Goal: Task Accomplishment & Management: Use online tool/utility

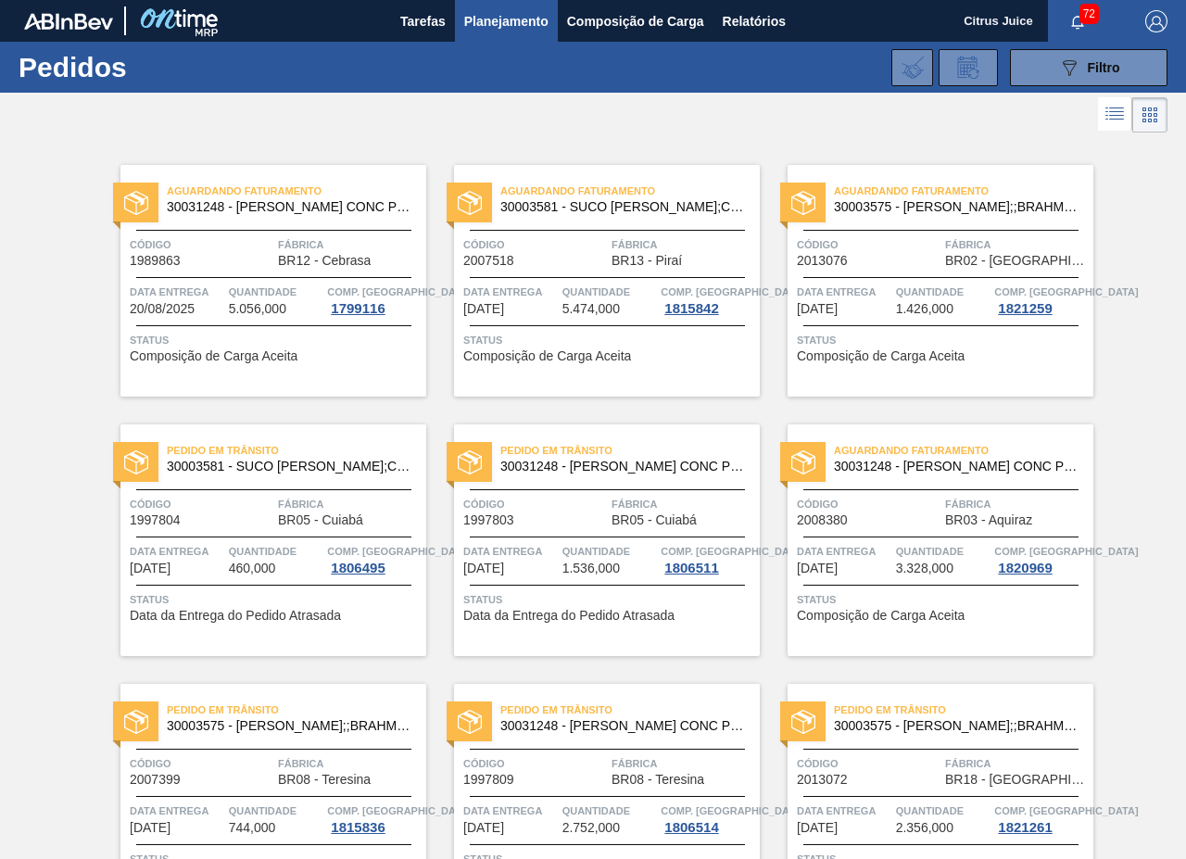
scroll to position [3758, 0]
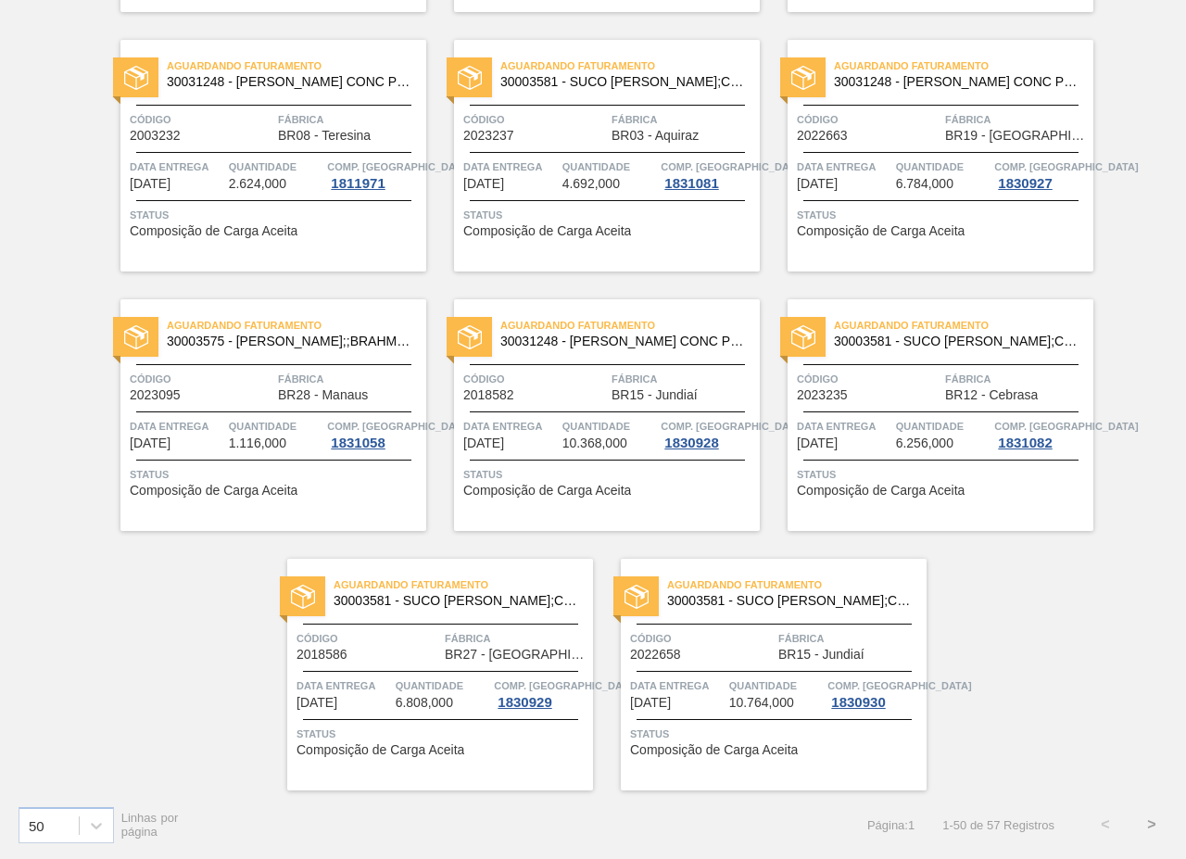
drag, startPoint x: 1089, startPoint y: 91, endPoint x: 924, endPoint y: 1, distance: 187.8
click at [1089, 91] on div "Aguardando Faturamento 30031248 - SUCO LARANJA CONC PRESV 63 5 KG" at bounding box center [941, 75] width 306 height 42
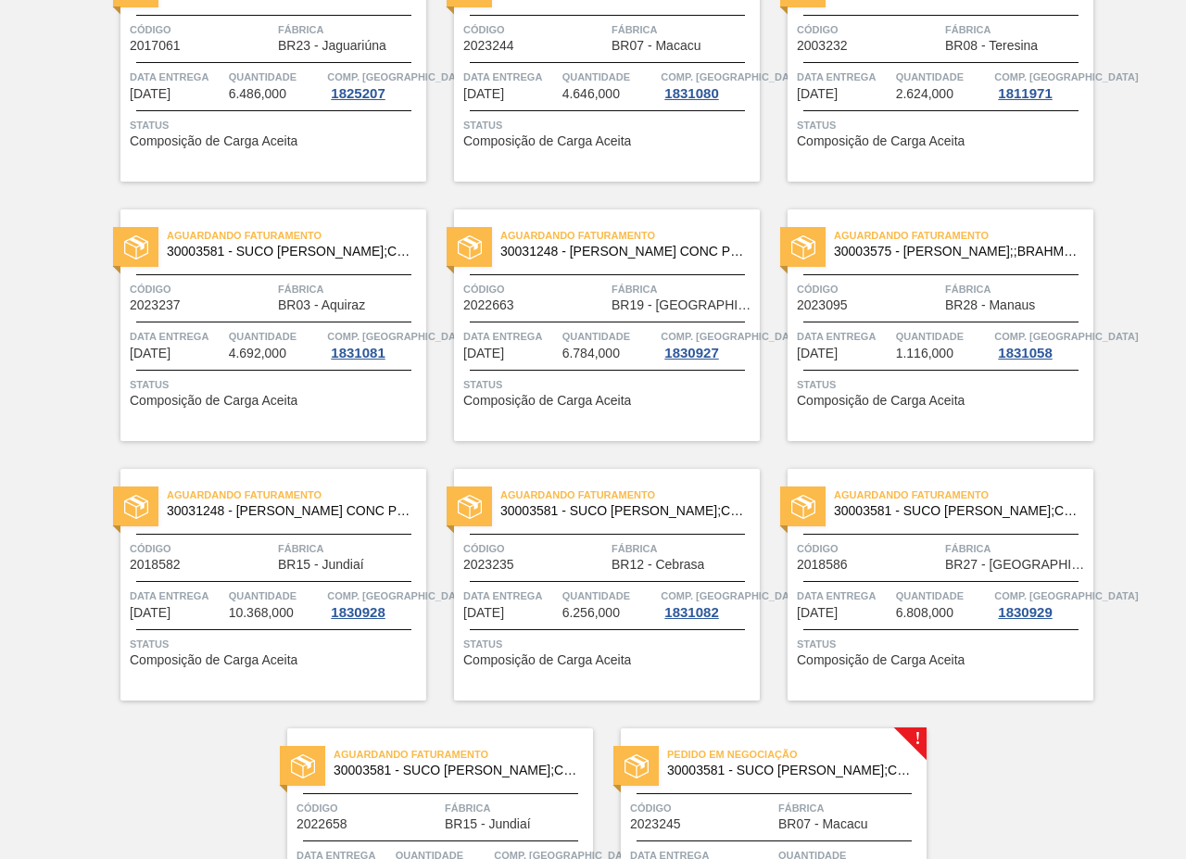
scroll to position [3758, 0]
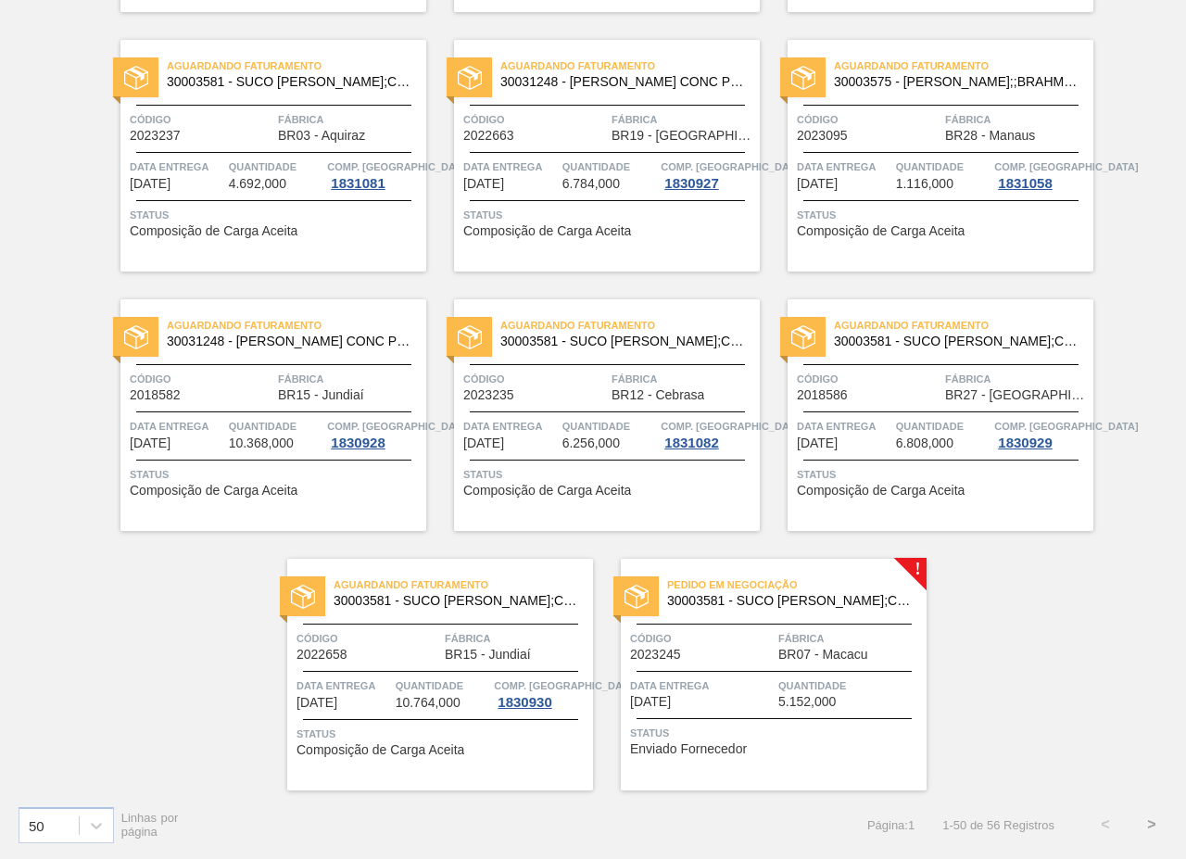
click at [799, 630] on span "Fábrica" at bounding box center [850, 638] width 144 height 19
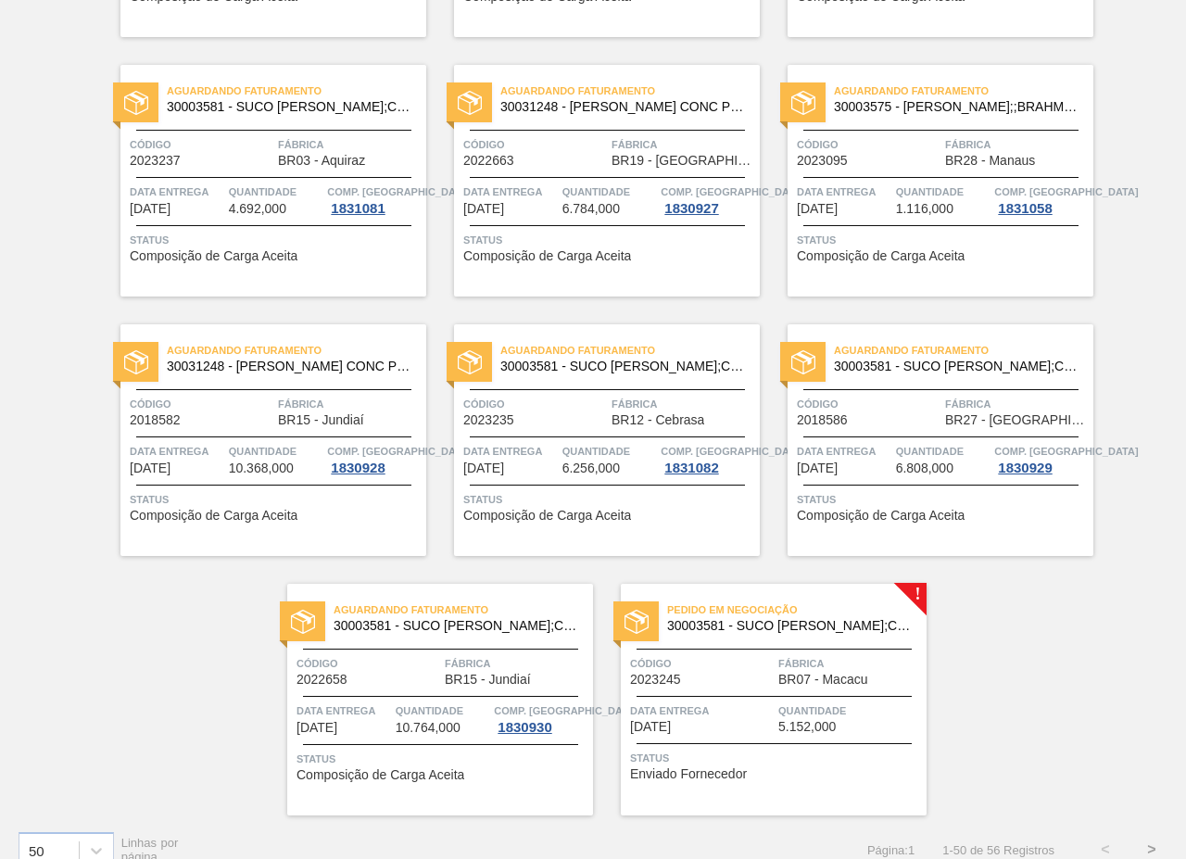
scroll to position [3758, 0]
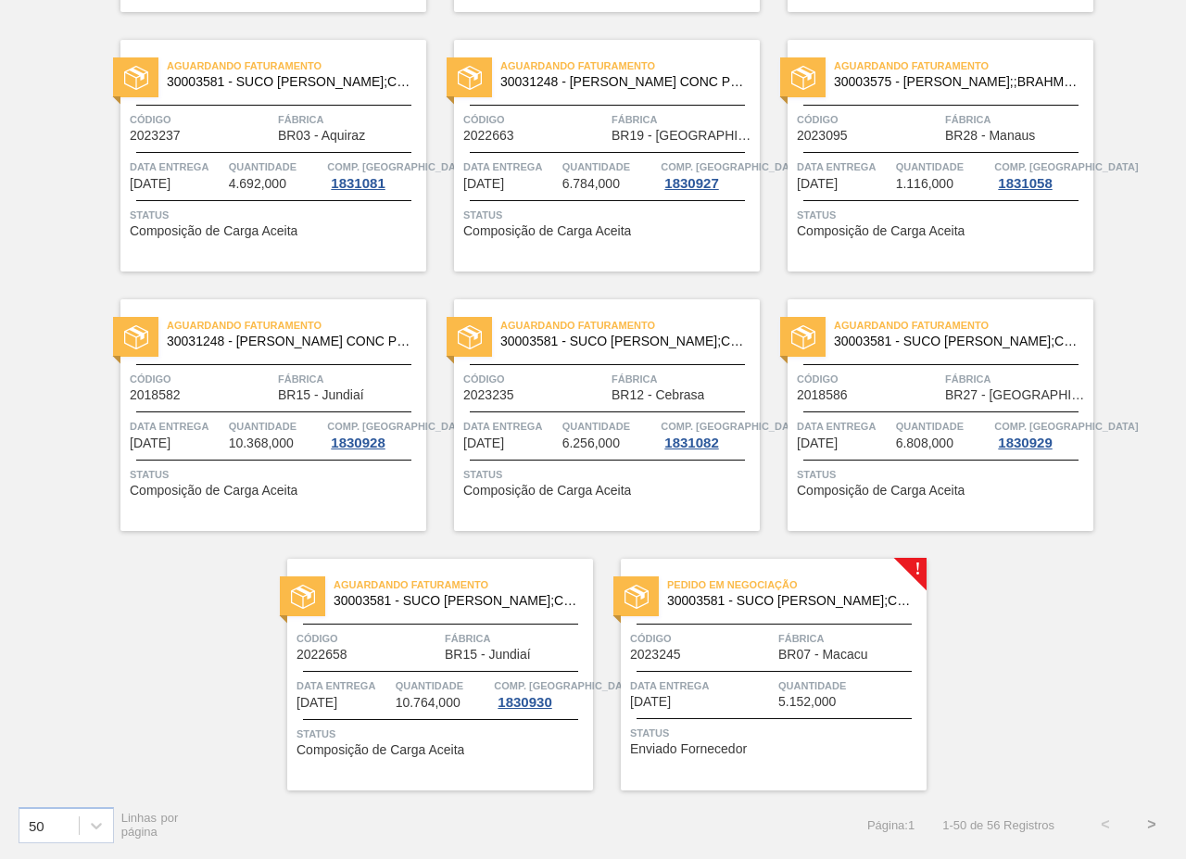
click at [790, 624] on div at bounding box center [774, 624] width 275 height 1
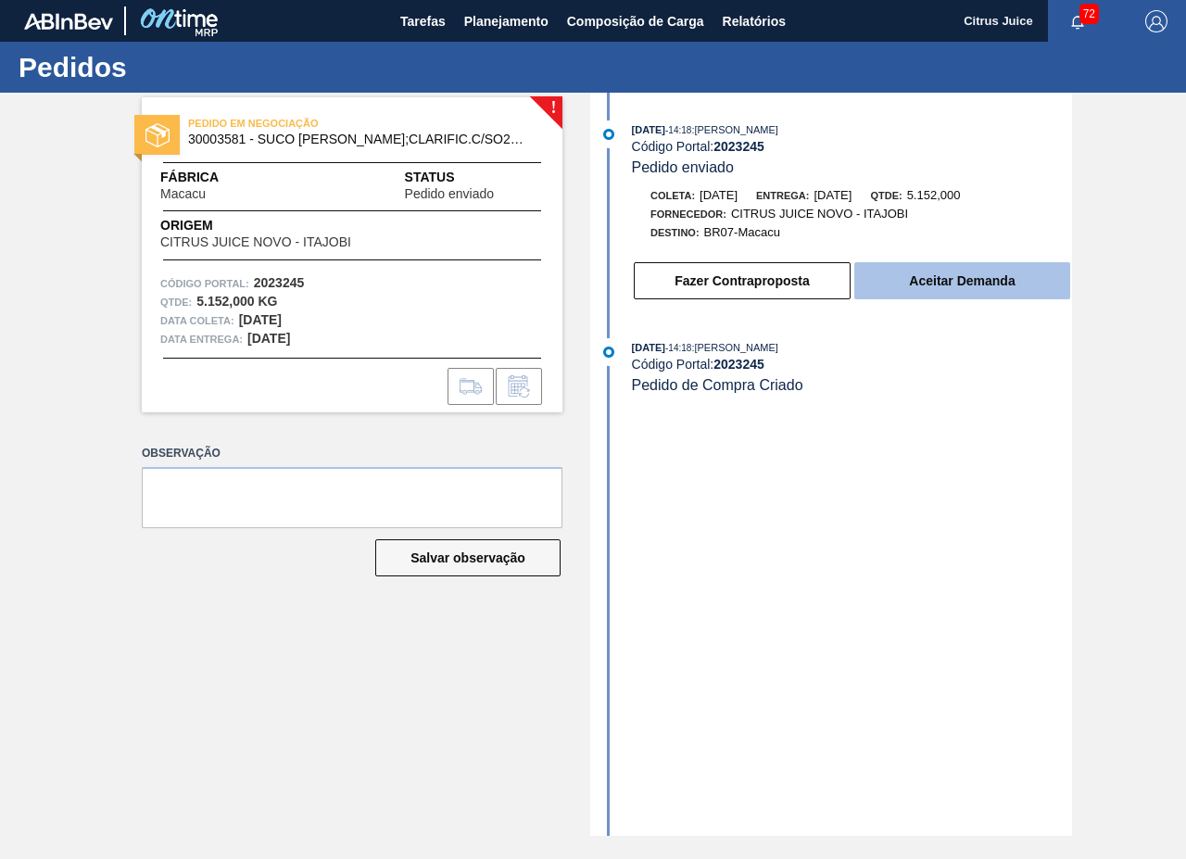
click at [962, 274] on button "Aceitar Demanda" at bounding box center [962, 280] width 216 height 37
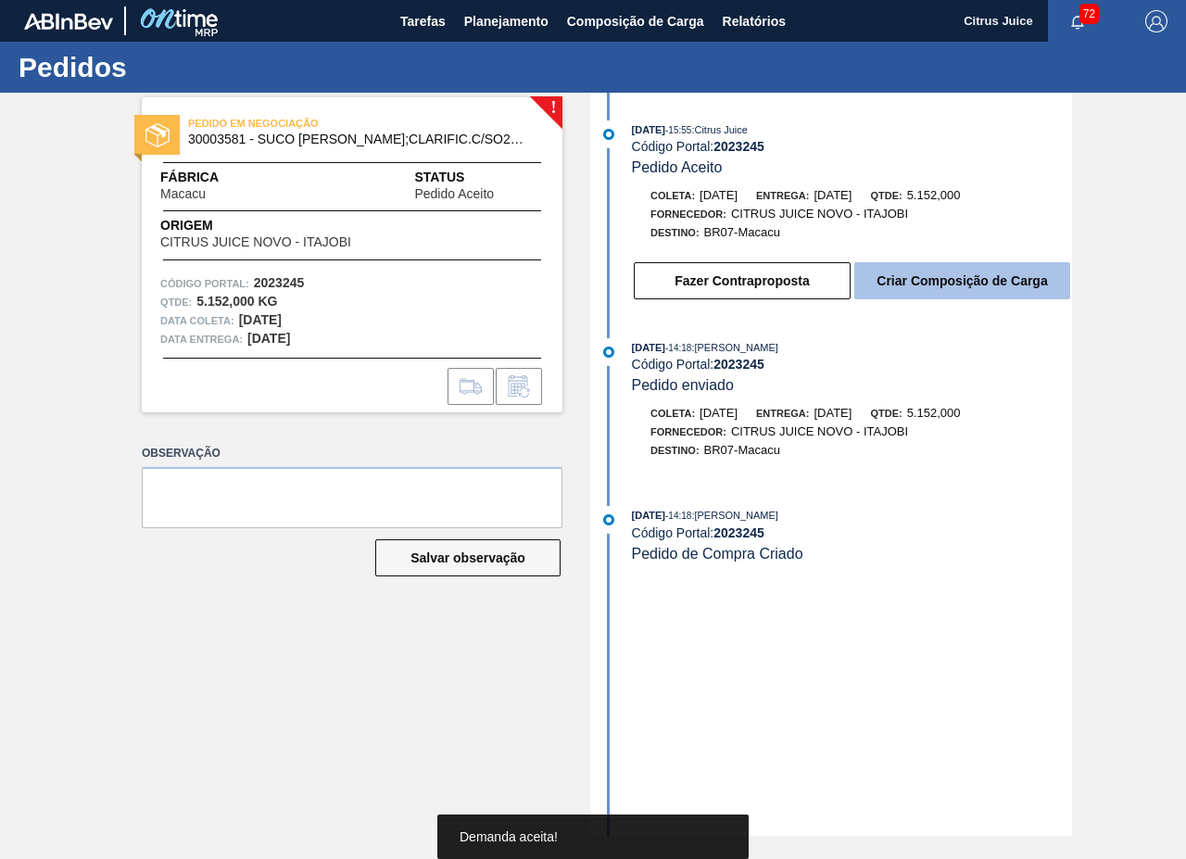
click at [955, 269] on button "Criar Composição de Carga" at bounding box center [962, 280] width 216 height 37
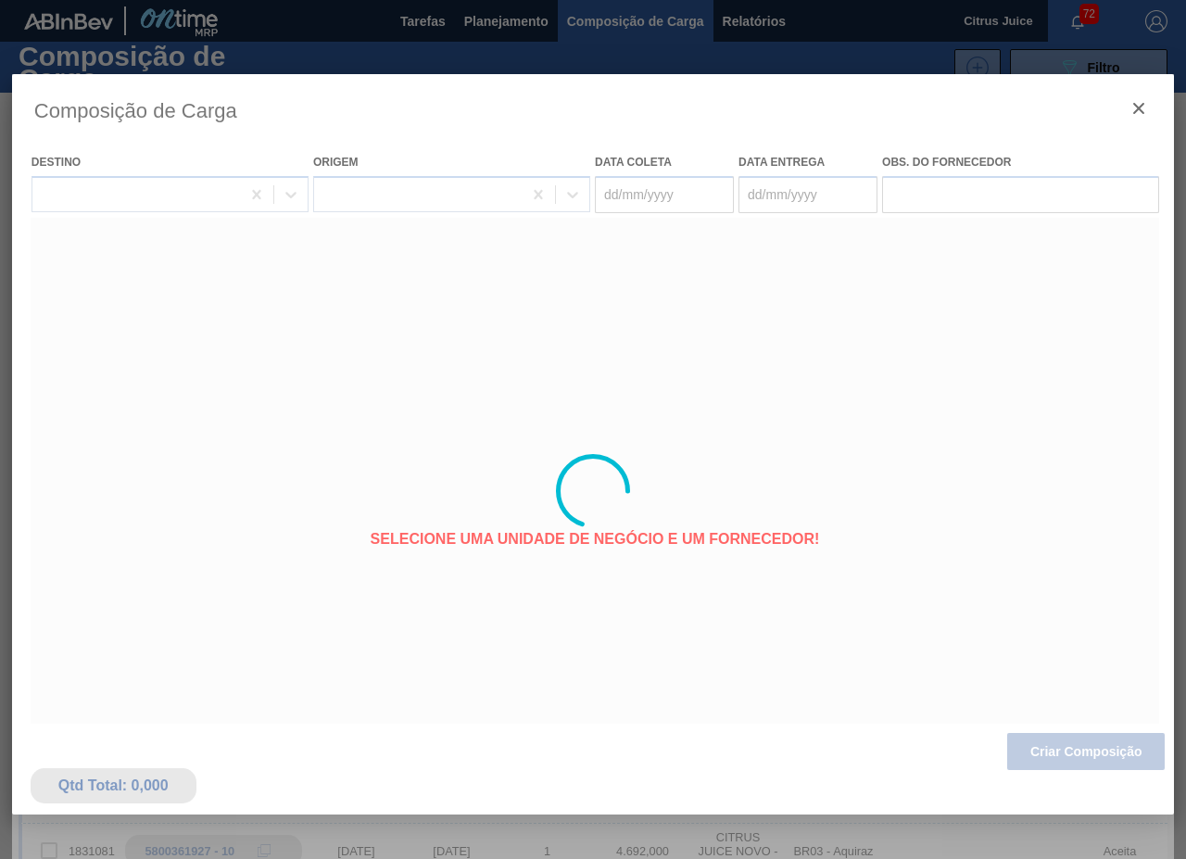
type coleta "[DATE]"
type entrega "[DATE]"
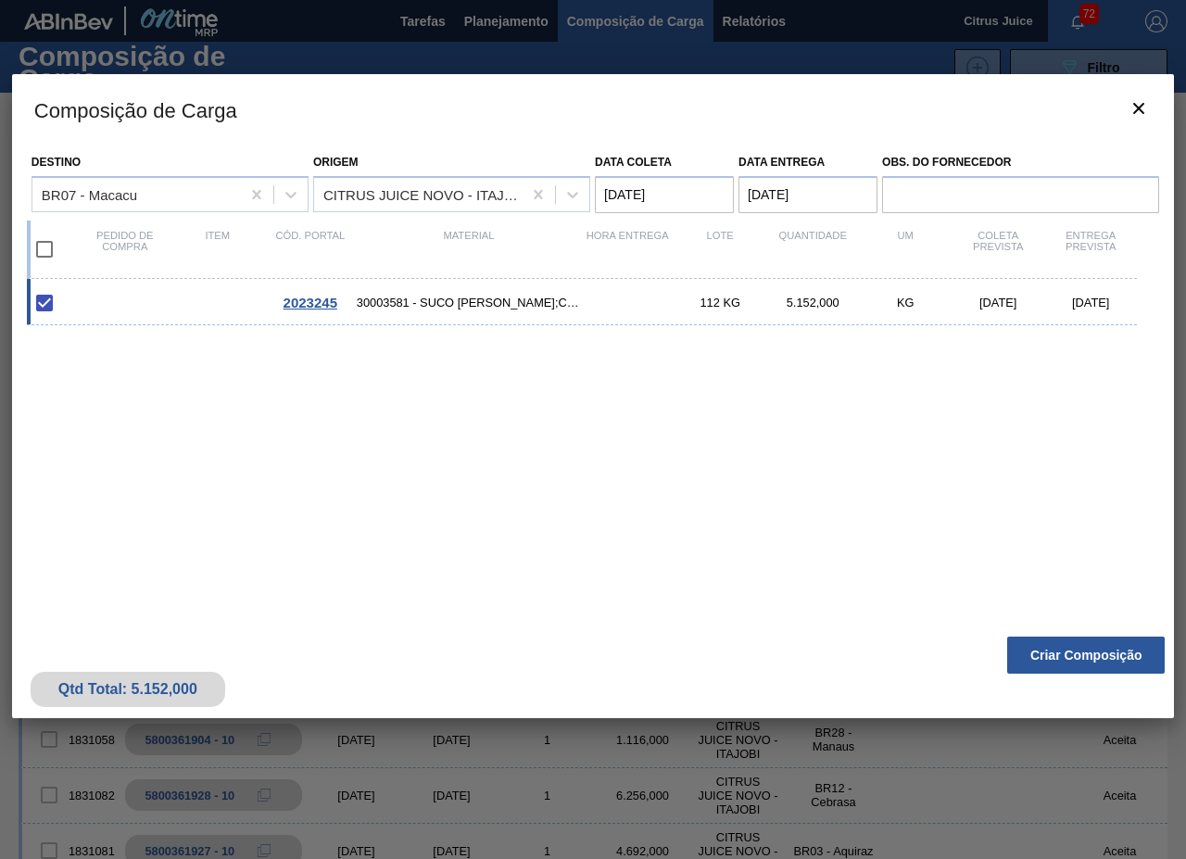
click at [1042, 635] on div "Qtd Total: 5.152,000 Criar Composição" at bounding box center [593, 672] width 1162 height 91
click at [1045, 648] on button "Criar Composição" at bounding box center [1086, 655] width 158 height 37
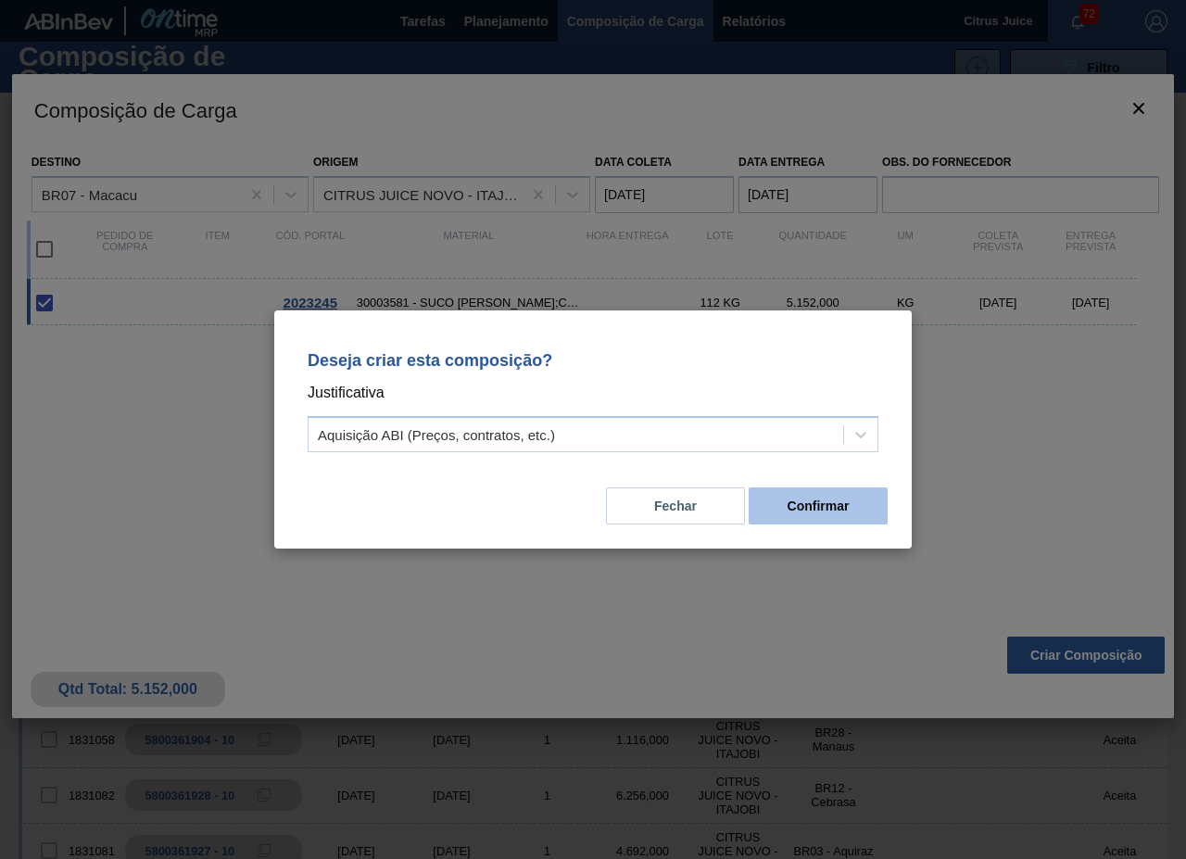
click at [845, 510] on button "Confirmar" at bounding box center [818, 505] width 139 height 37
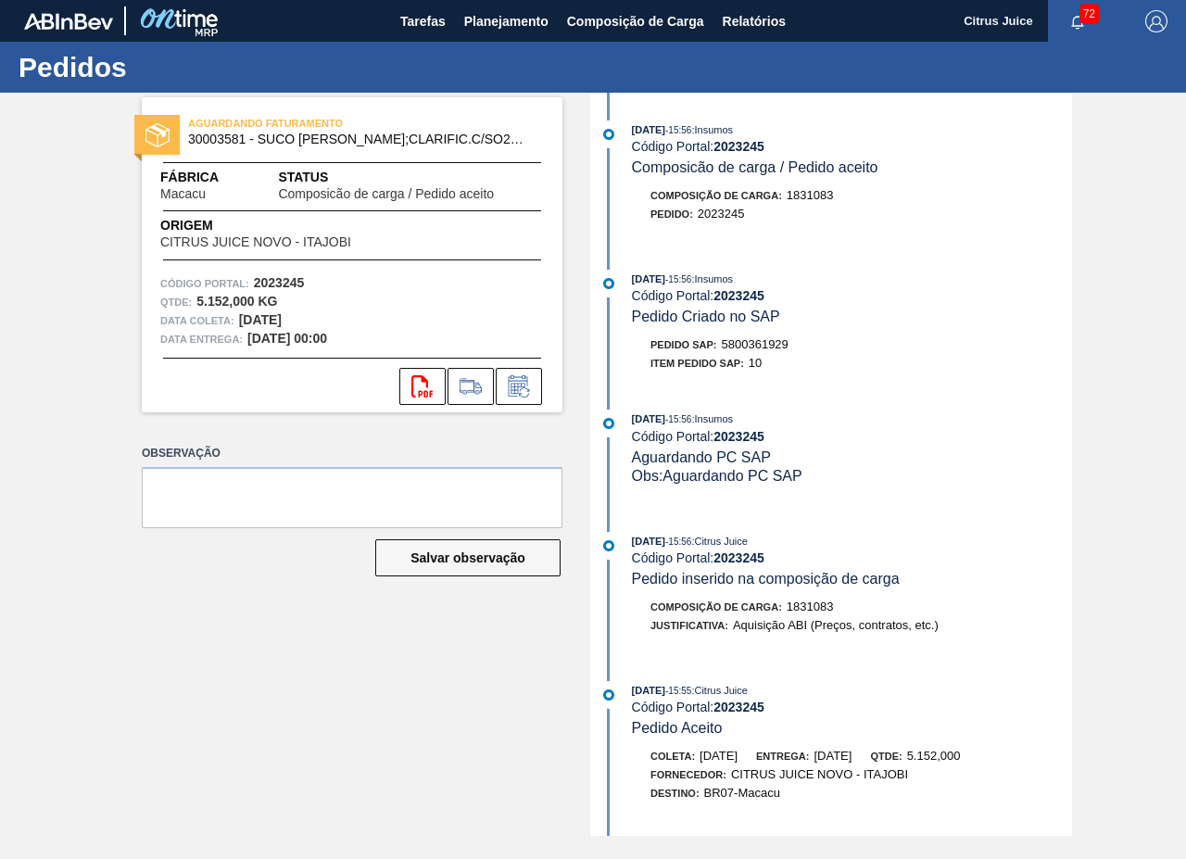
click at [761, 346] on span "5800361929" at bounding box center [755, 344] width 67 height 14
copy span "5800361929"
click at [509, 29] on span "Planejamento" at bounding box center [506, 21] width 84 height 22
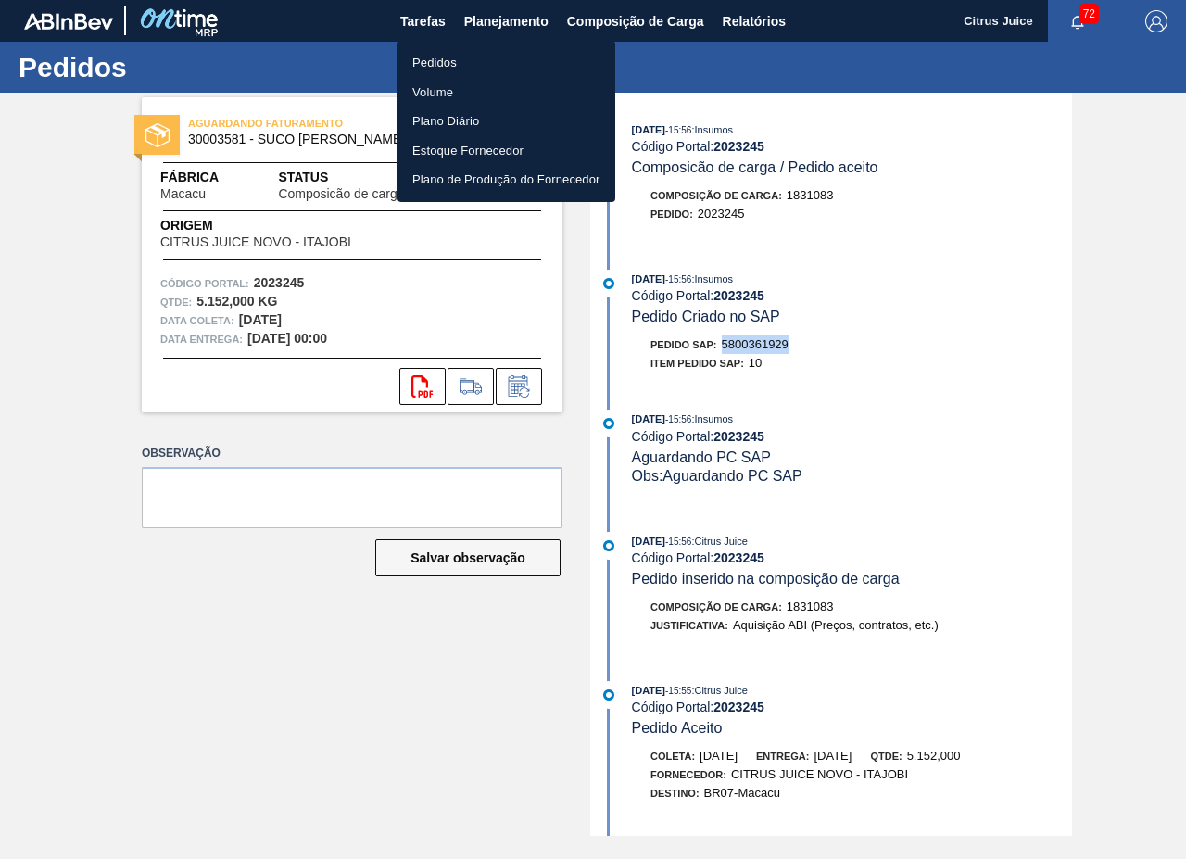
click at [470, 59] on li "Pedidos" at bounding box center [507, 63] width 218 height 30
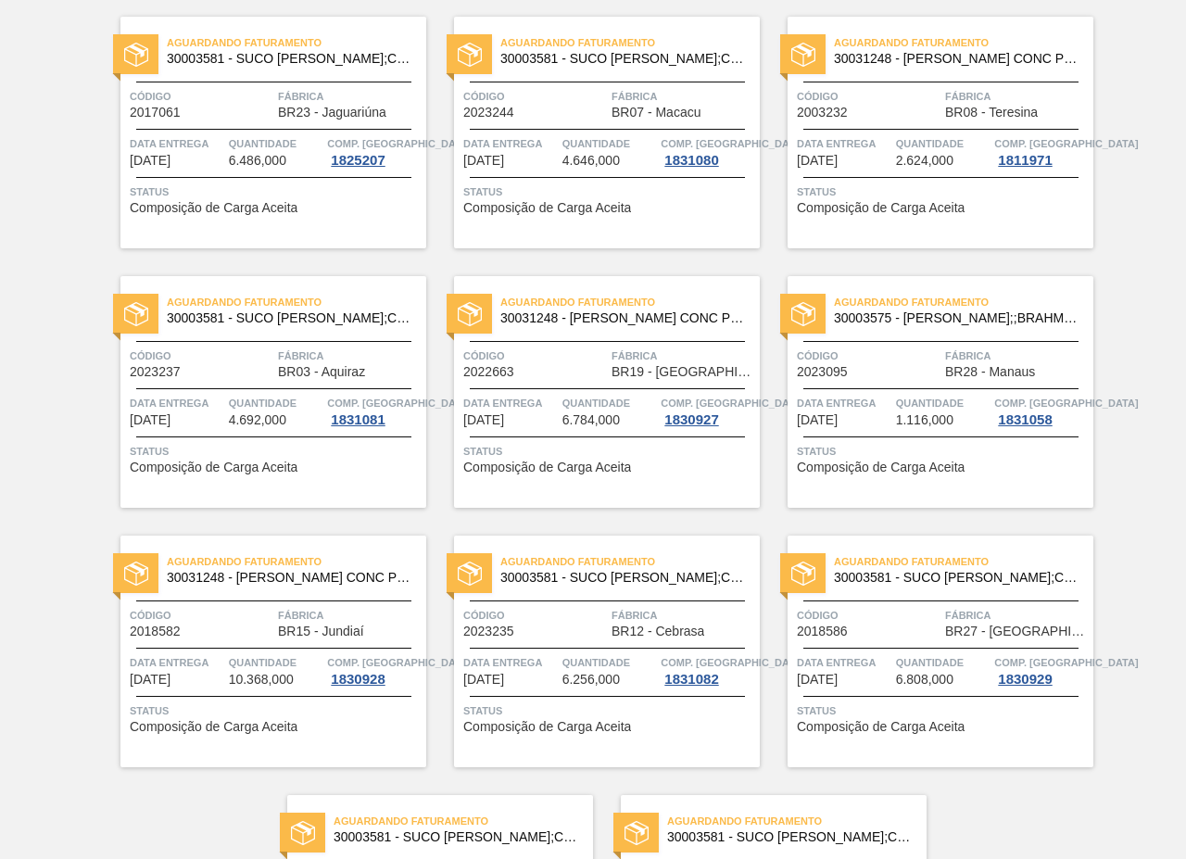
scroll to position [3758, 0]
